Goal: Task Accomplishment & Management: Complete application form

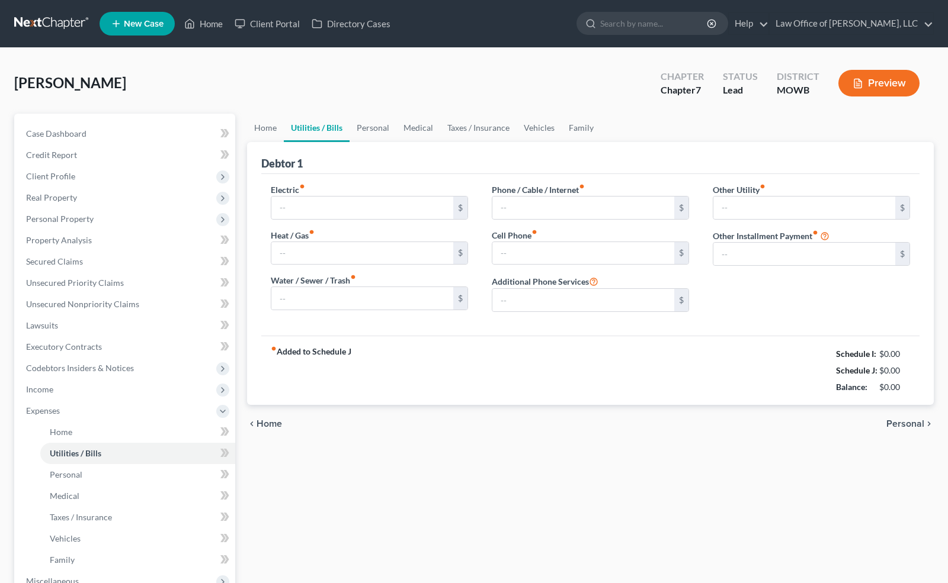
type input "0.00"
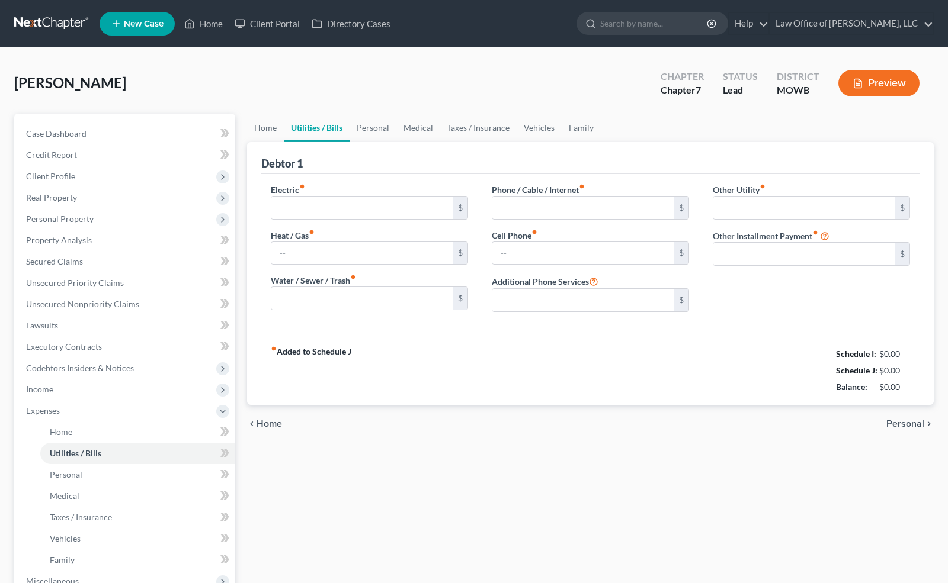
type input "0.00"
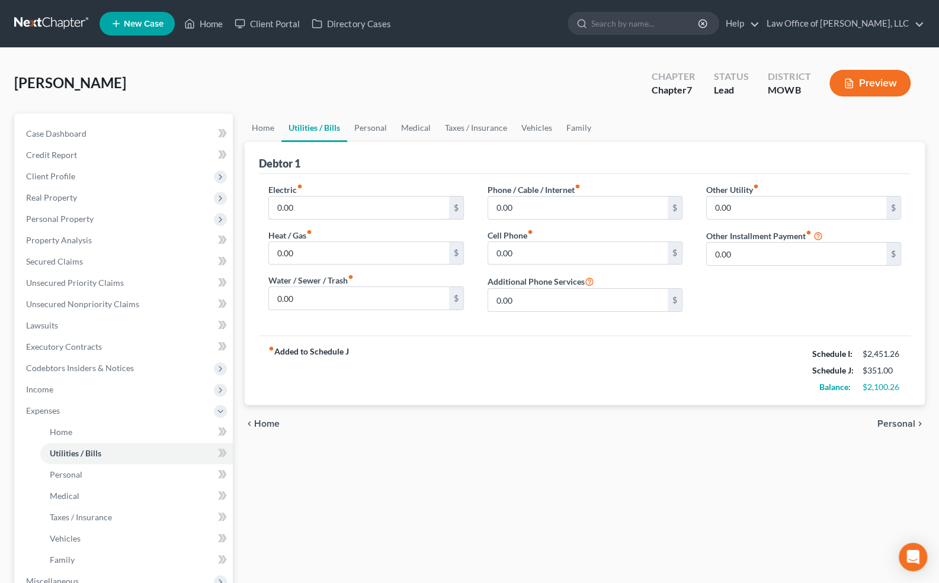
click at [390, 207] on input "0.00" at bounding box center [358, 208] width 179 height 23
type input "200"
type input "100.00"
type input "50"
click at [372, 127] on link "Personal" at bounding box center [370, 128] width 47 height 28
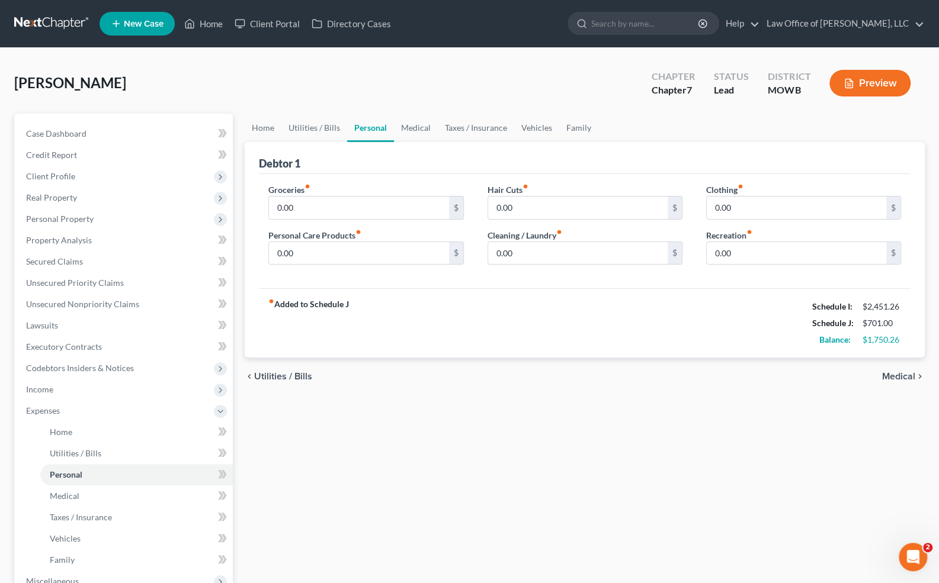
click at [372, 130] on link "Personal" at bounding box center [370, 128] width 47 height 28
click at [411, 130] on link "Medical" at bounding box center [416, 128] width 44 height 28
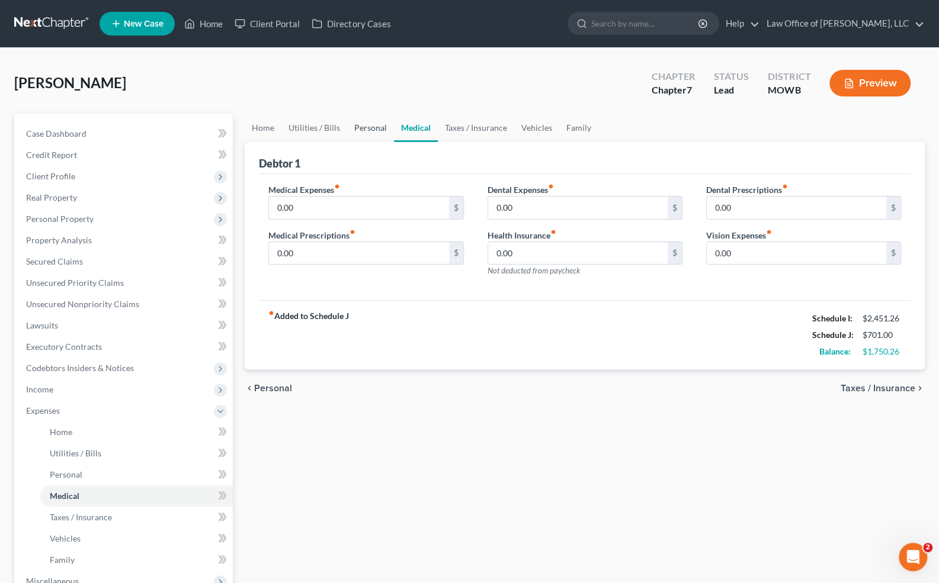
click at [361, 136] on link "Personal" at bounding box center [370, 128] width 47 height 28
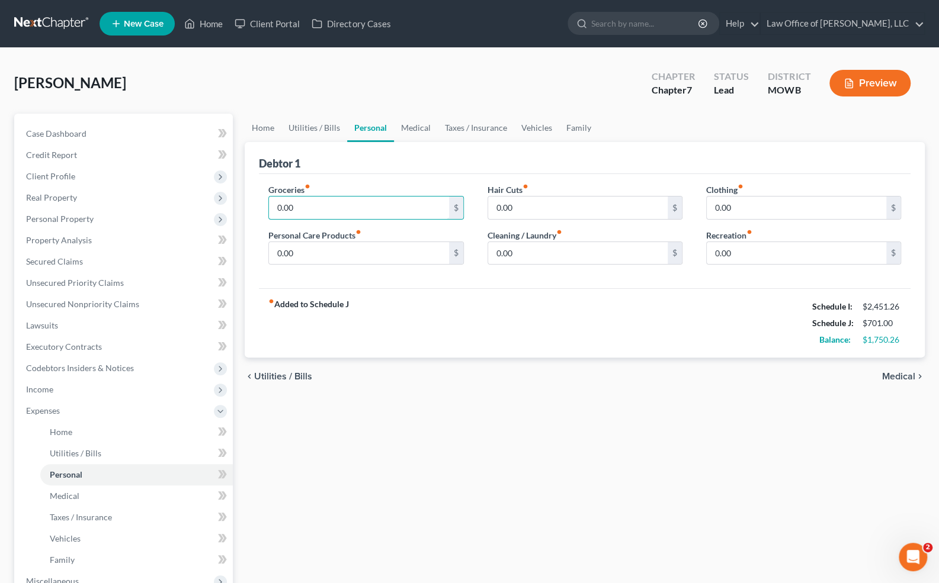
click at [314, 213] on input "0.00" at bounding box center [358, 208] width 179 height 23
type input "400.00"
type input "50"
type input "20"
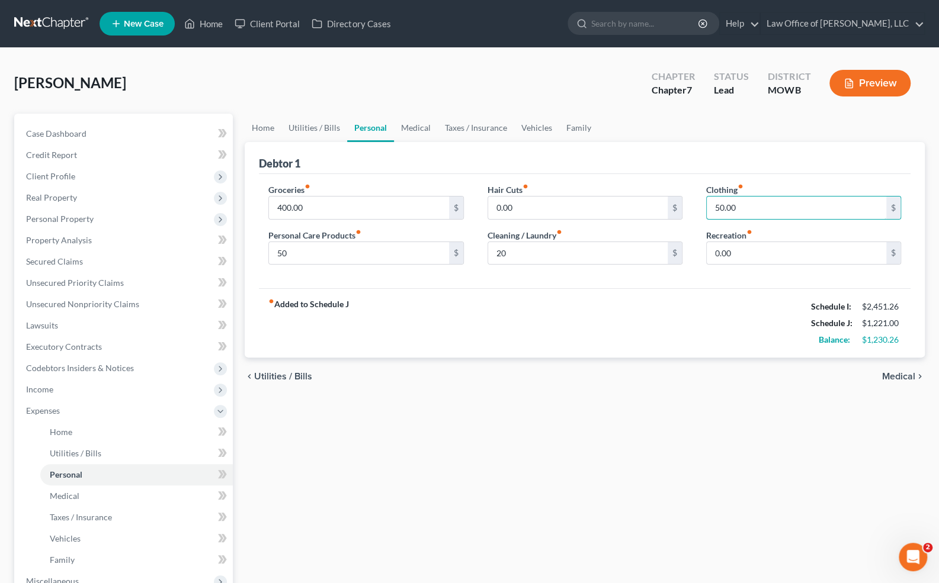
click at [777, 208] on input "50.00" at bounding box center [796, 208] width 179 height 23
type input "75.00"
click at [532, 252] on input "20" at bounding box center [577, 253] width 179 height 23
type input "20.00"
click at [326, 251] on input "50" at bounding box center [358, 253] width 179 height 23
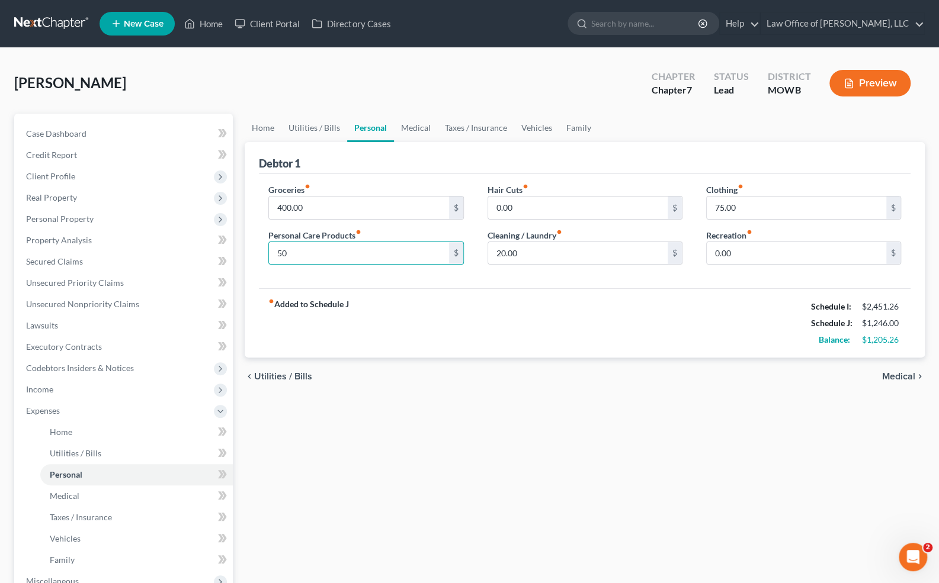
click at [330, 254] on input "50" at bounding box center [358, 253] width 179 height 23
type input "50.00"
click at [447, 126] on link "Taxes / Insurance" at bounding box center [476, 128] width 76 height 28
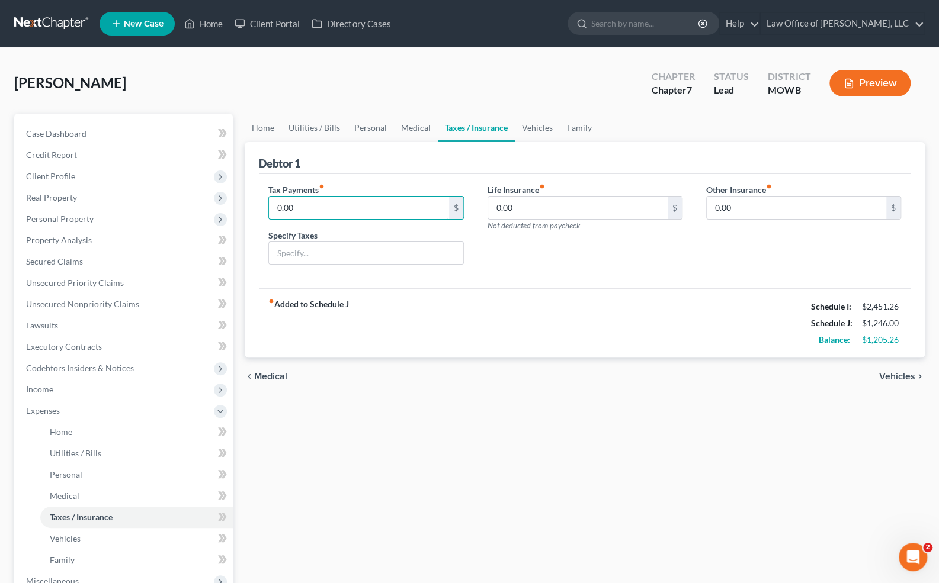
click at [345, 207] on input "0.00" at bounding box center [358, 208] width 179 height 23
type input "20"
click at [540, 127] on link "Vehicles" at bounding box center [537, 128] width 45 height 28
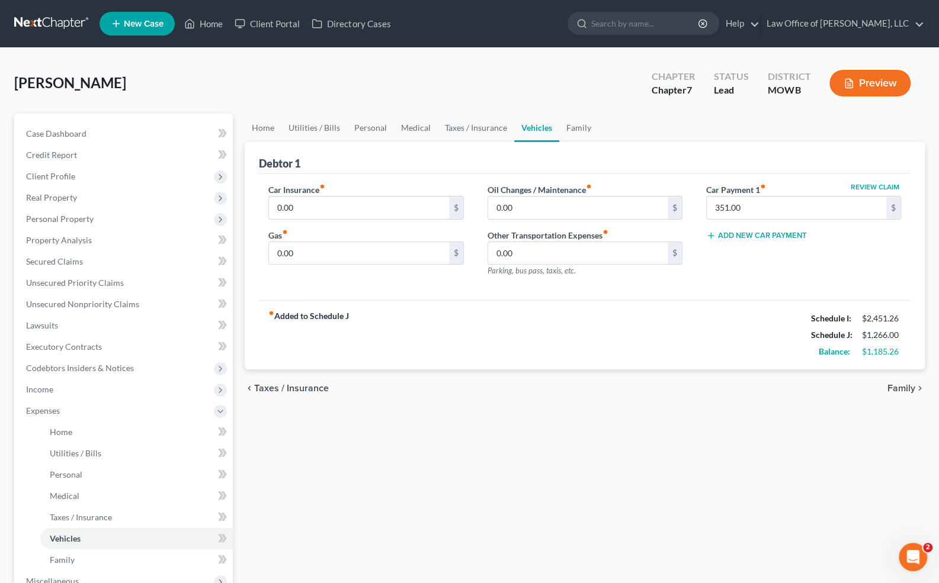
click at [355, 216] on input "0.00" at bounding box center [358, 208] width 179 height 23
type input "108"
type input "50.0"
click at [310, 202] on input "108" at bounding box center [358, 208] width 179 height 23
type input "108.00"
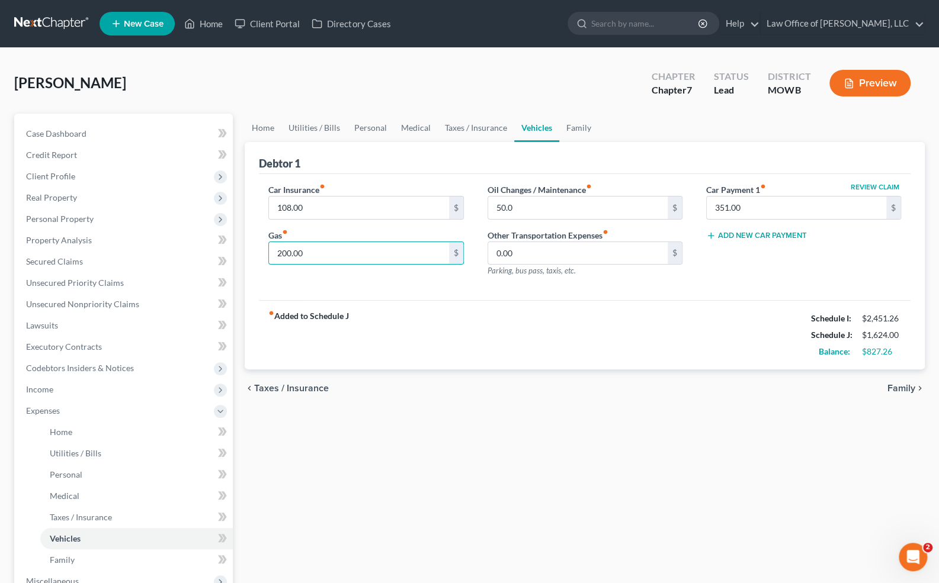
type input "200.00"
click at [758, 208] on input "351.00" at bounding box center [796, 208] width 179 height 23
click at [83, 261] on link "Secured Claims" at bounding box center [125, 261] width 216 height 21
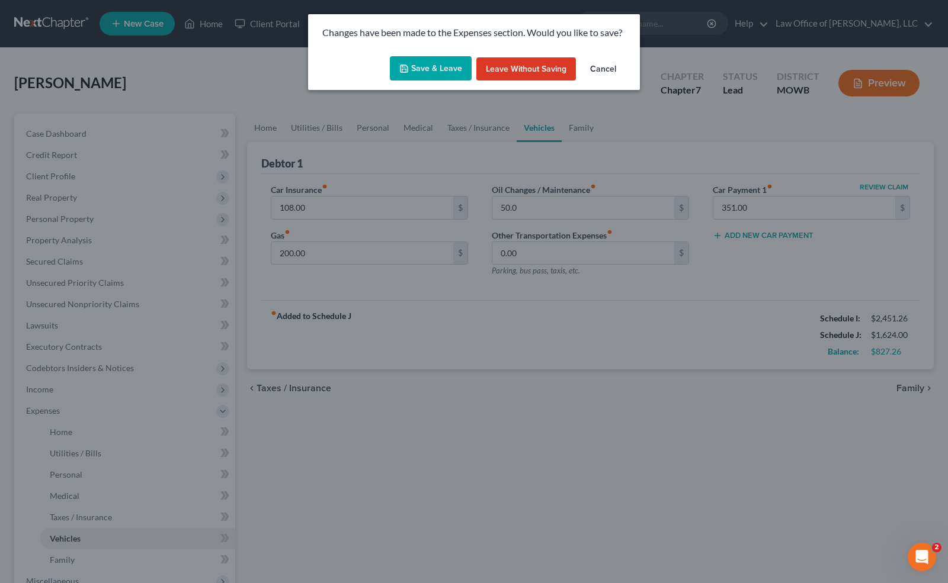
click at [443, 73] on button "Save & Leave" at bounding box center [431, 68] width 82 height 25
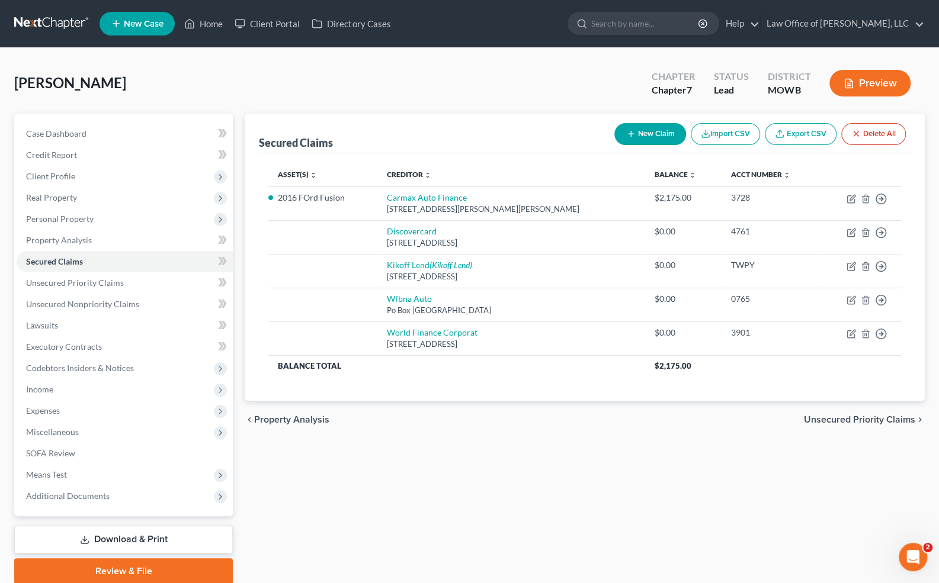
click at [88, 261] on link "Secured Claims" at bounding box center [125, 261] width 216 height 21
click at [52, 328] on span "Lawsuits" at bounding box center [42, 325] width 32 height 10
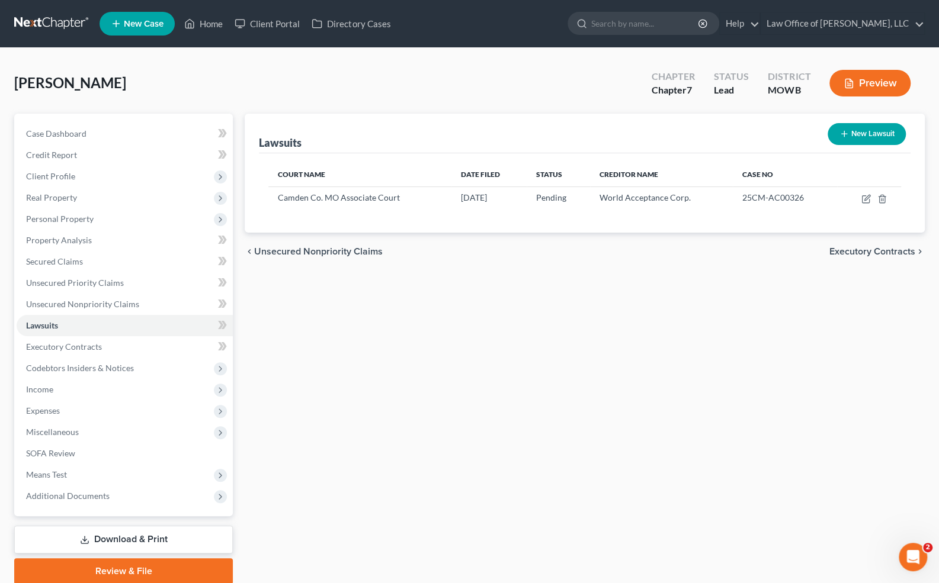
click at [41, 406] on span "Expenses" at bounding box center [43, 411] width 34 height 10
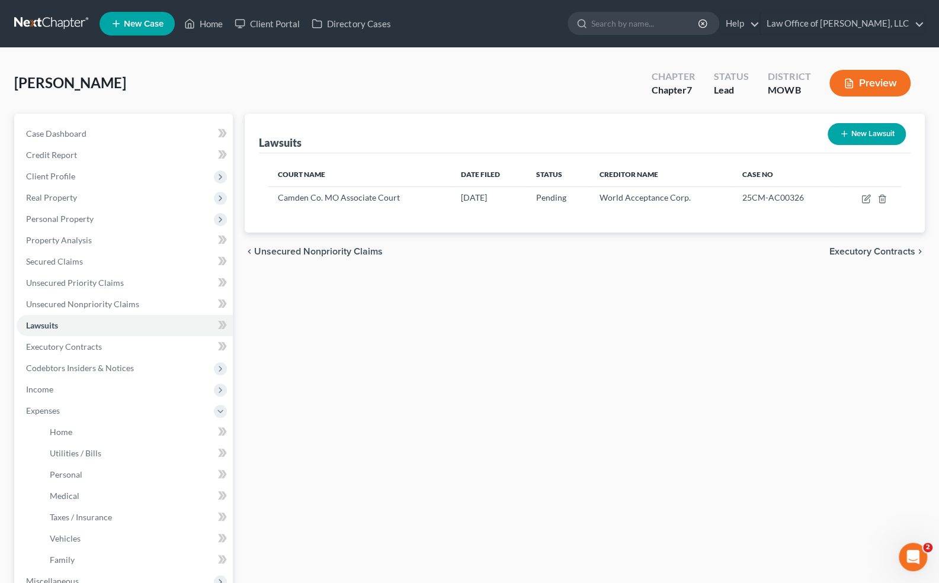
click at [75, 411] on span "Expenses" at bounding box center [125, 410] width 216 height 21
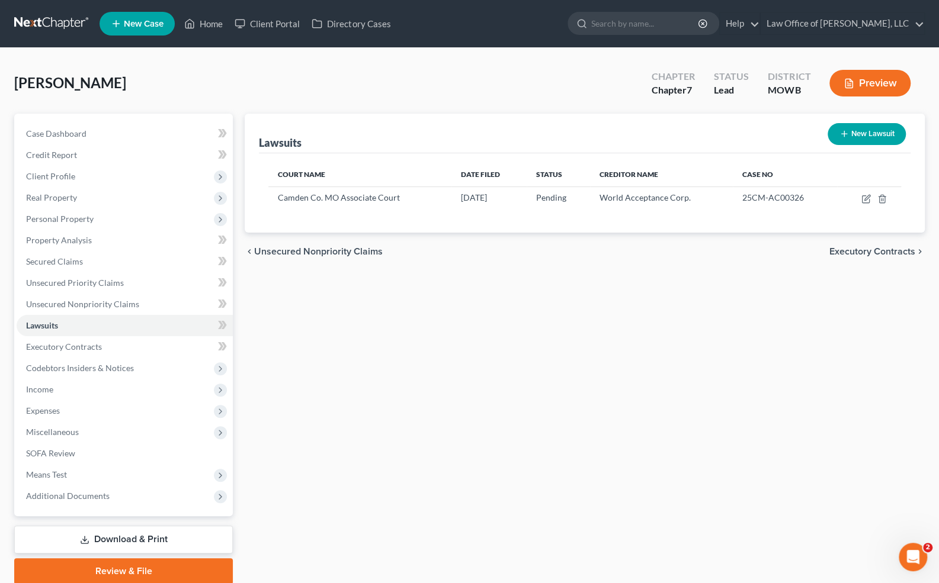
click at [75, 411] on span "Expenses" at bounding box center [125, 410] width 216 height 21
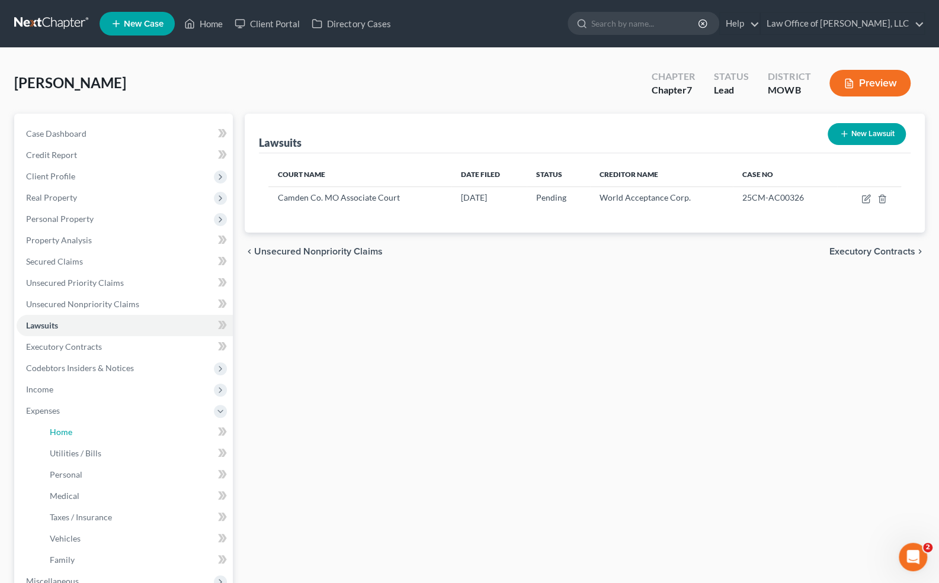
click at [72, 434] on link "Home" at bounding box center [136, 432] width 193 height 21
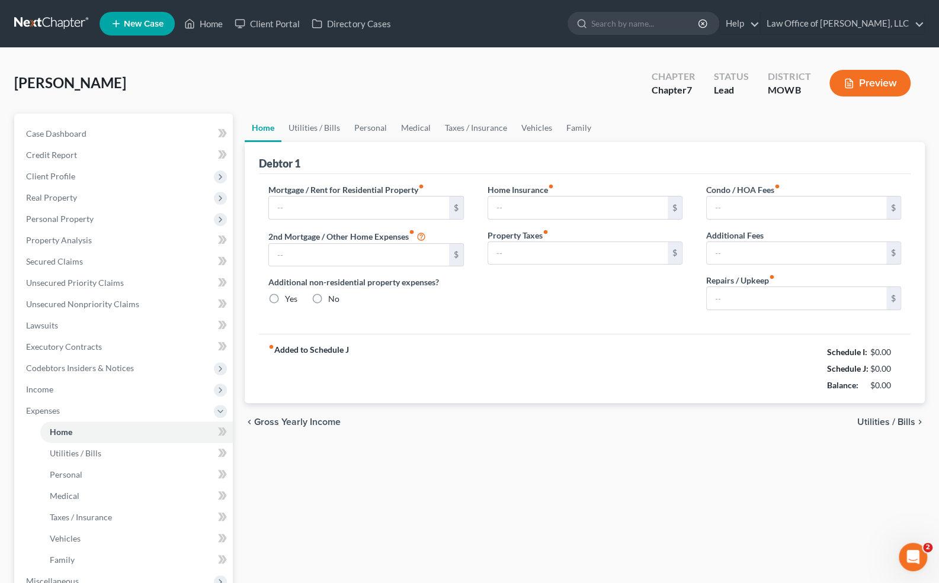
type input "0.00"
radio input "true"
type input "0.00"
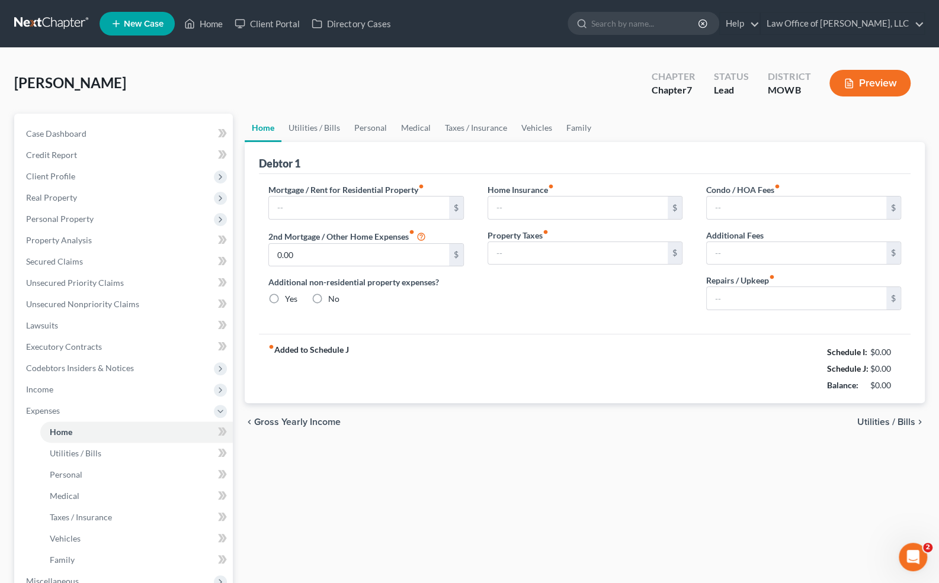
type input "0.00"
click at [421, 126] on link "Medical" at bounding box center [416, 128] width 44 height 28
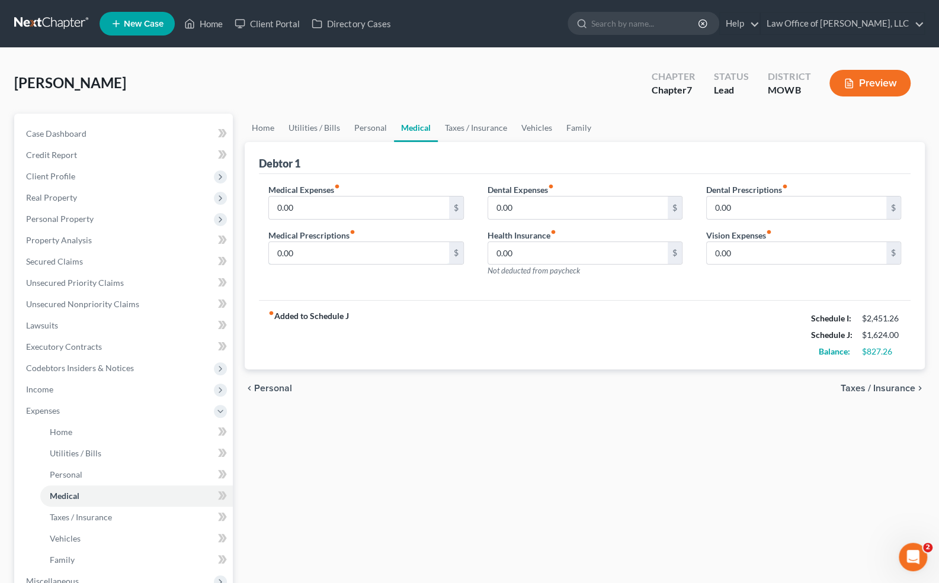
click at [323, 252] on input "0.00" at bounding box center [358, 253] width 179 height 23
type input "60.00"
click at [578, 125] on link "Family" at bounding box center [578, 128] width 39 height 28
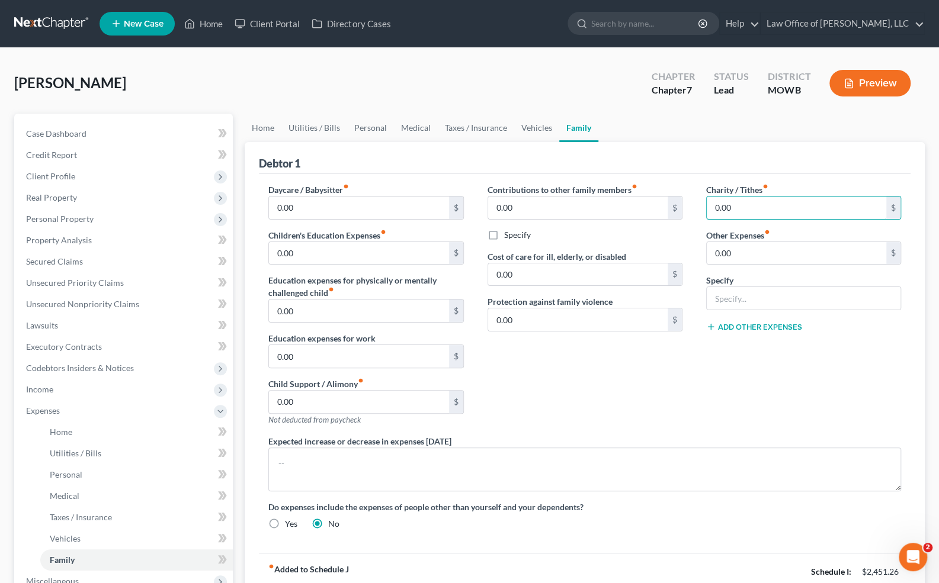
click at [750, 212] on input "0.00" at bounding box center [796, 208] width 179 height 23
type input "20.00"
click at [519, 133] on link "Vehicles" at bounding box center [536, 128] width 45 height 28
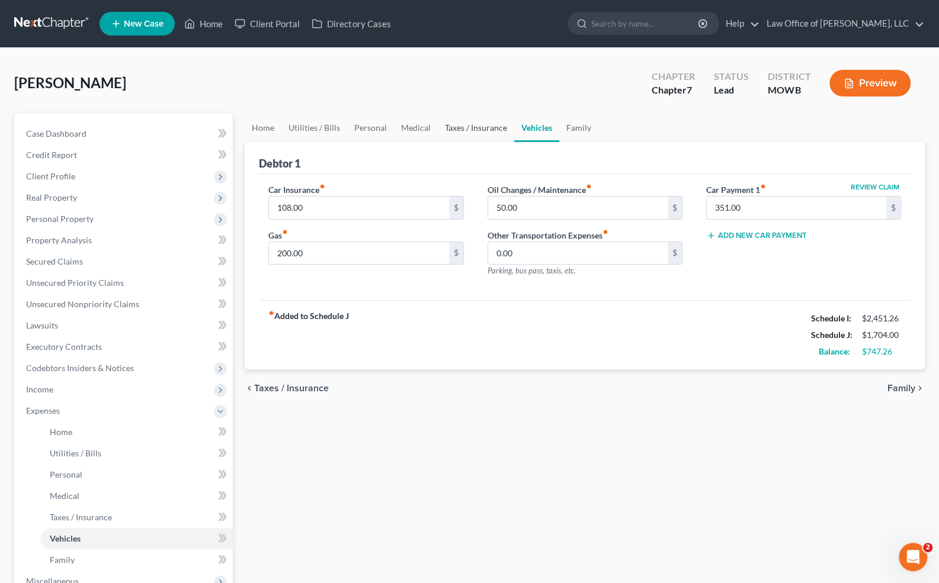
click at [482, 130] on link "Taxes / Insurance" at bounding box center [476, 128] width 76 height 28
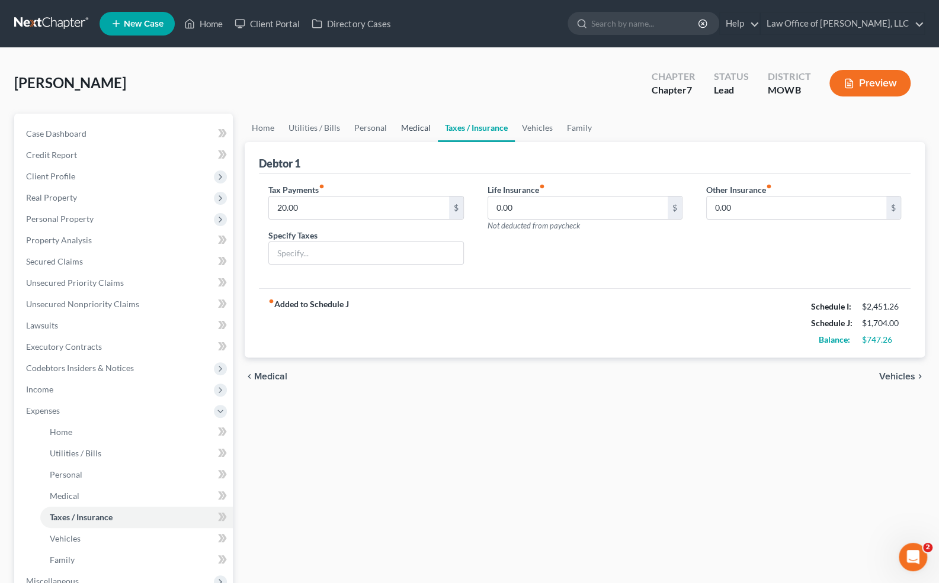
click at [415, 134] on link "Medical" at bounding box center [416, 128] width 44 height 28
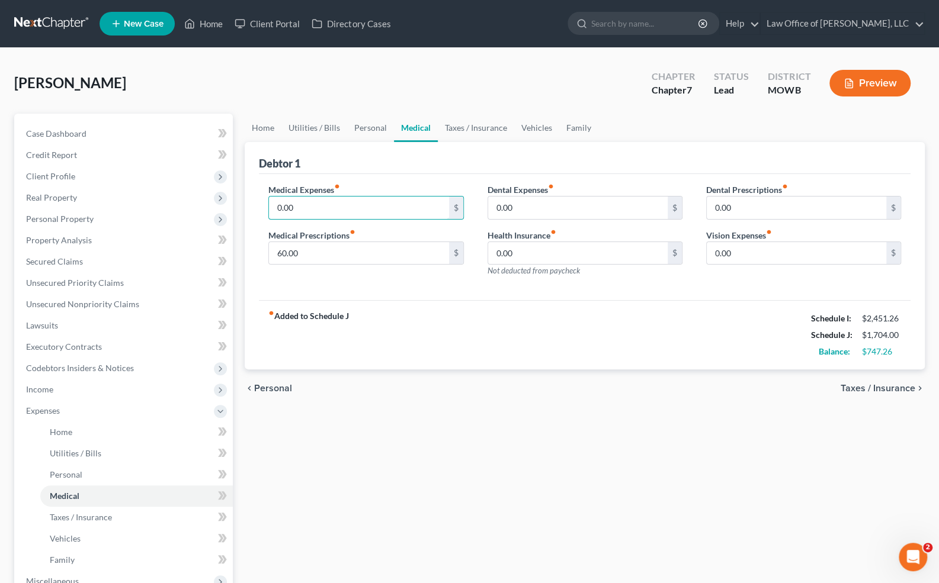
click at [316, 208] on input "0.00" at bounding box center [358, 208] width 179 height 23
type input "50.00"
click at [502, 208] on input "0.00" at bounding box center [577, 208] width 179 height 23
type input "50.00"
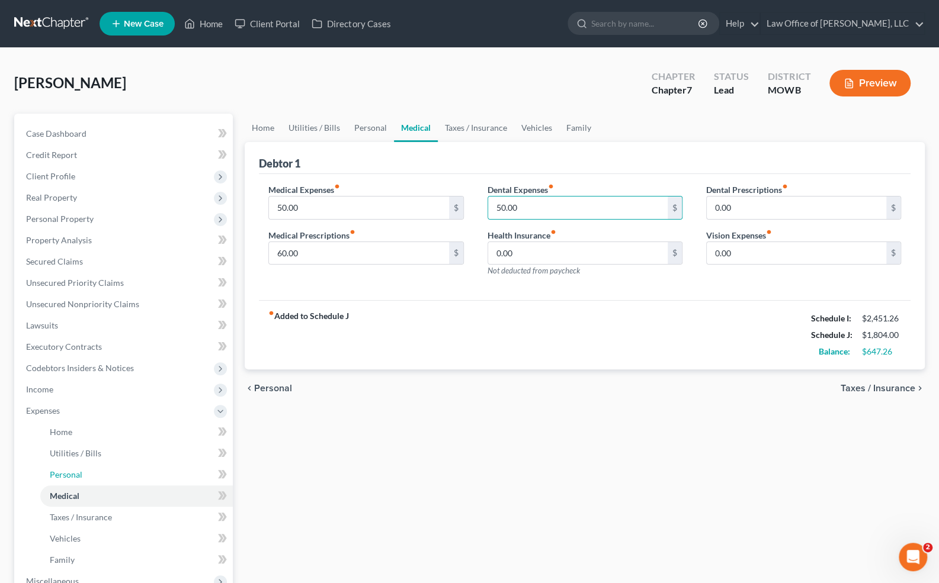
click at [89, 471] on link "Personal" at bounding box center [136, 474] width 193 height 21
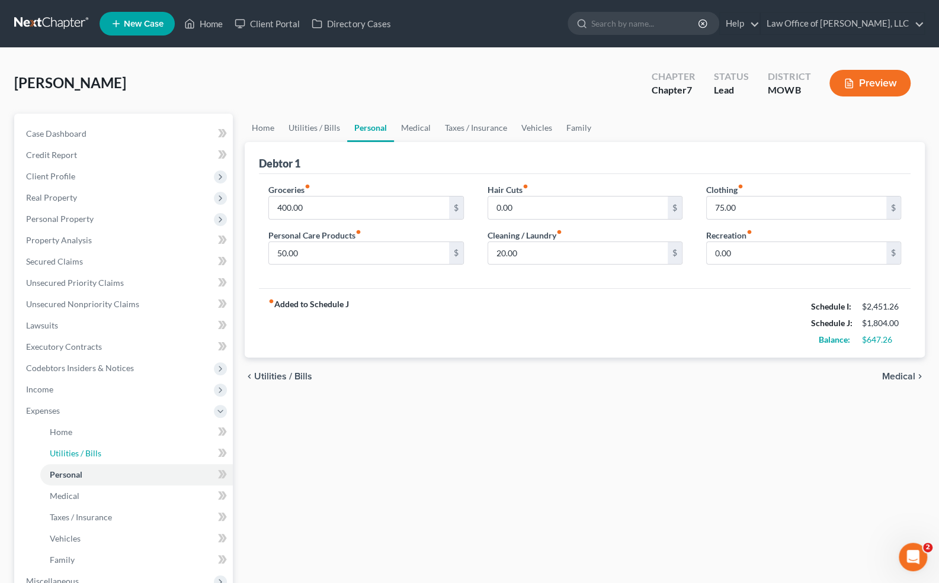
click at [92, 455] on span "Utilities / Bills" at bounding box center [76, 453] width 52 height 10
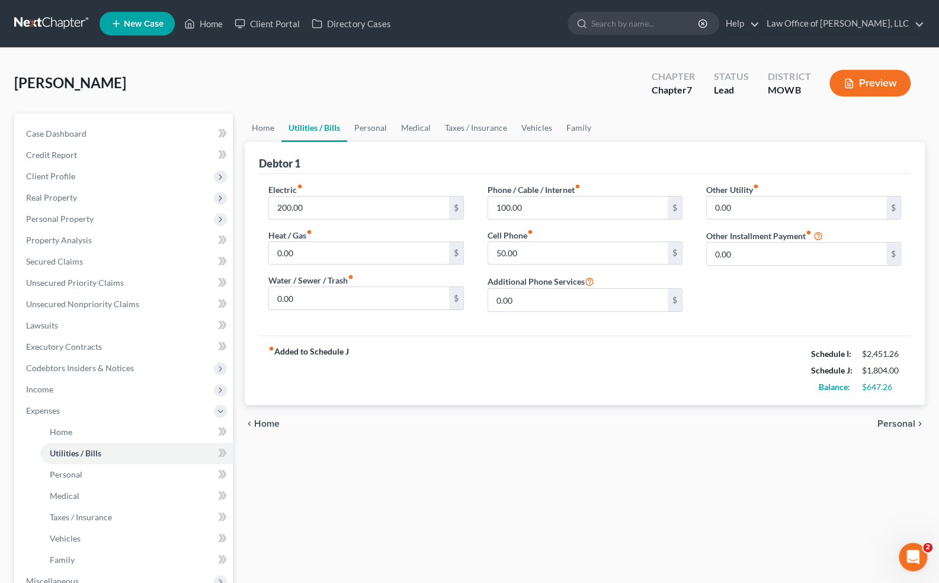
click at [92, 455] on span "Utilities / Bills" at bounding box center [76, 453] width 52 height 10
click at [89, 475] on link "Personal" at bounding box center [136, 474] width 193 height 21
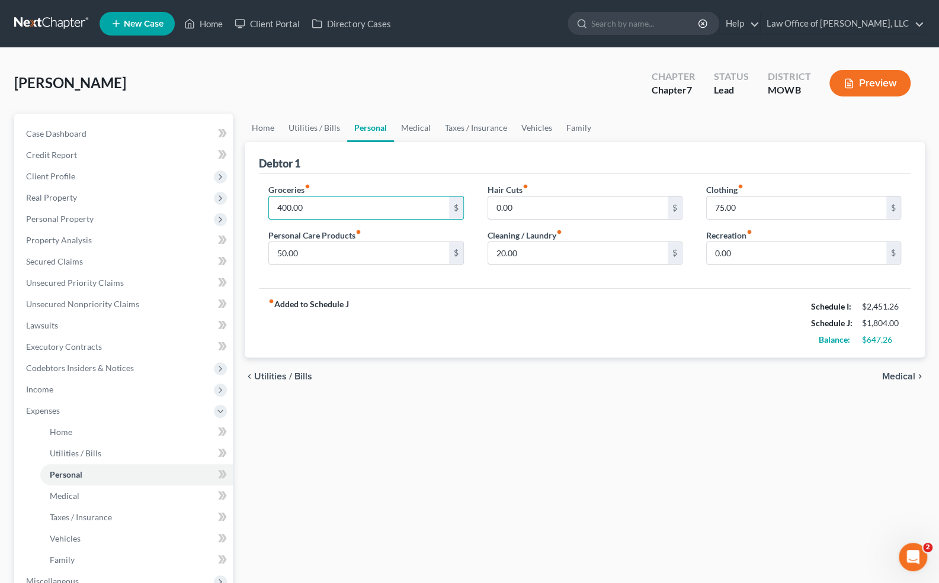
click at [306, 208] on input "400.00" at bounding box center [358, 208] width 179 height 23
type input "350.00"
click at [319, 187] on div "Groceries fiber_manual_record 350.00 $" at bounding box center [365, 202] width 195 height 36
click at [267, 131] on link "Home" at bounding box center [263, 128] width 37 height 28
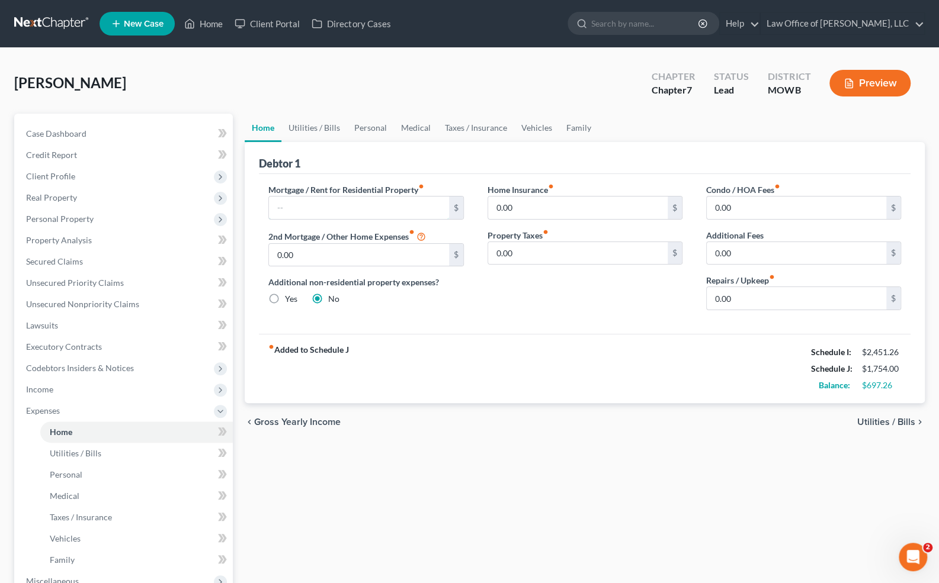
click at [301, 201] on input "text" at bounding box center [358, 208] width 179 height 23
